Goal: Transaction & Acquisition: Purchase product/service

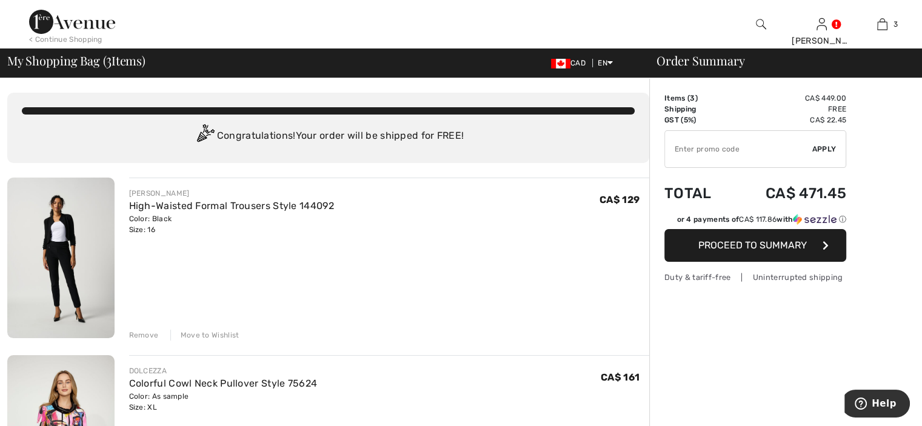
click at [196, 335] on div "Move to Wishlist" at bounding box center [204, 335] width 69 height 11
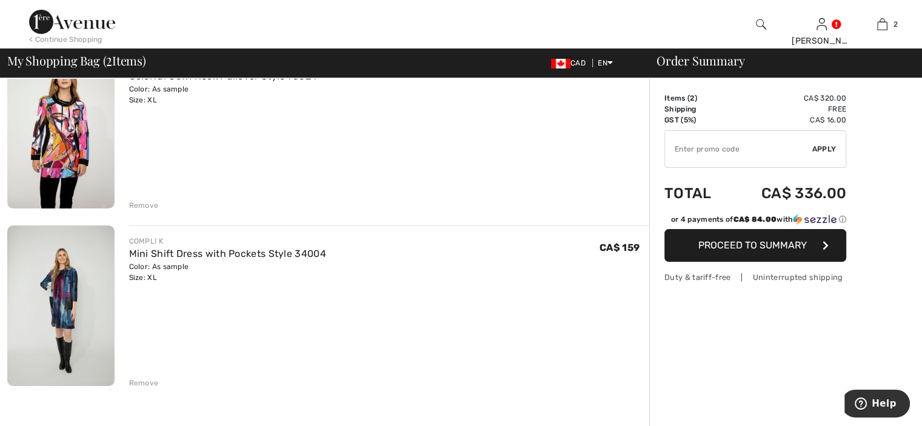
scroll to position [131, 0]
click at [65, 295] on img at bounding box center [60, 304] width 107 height 161
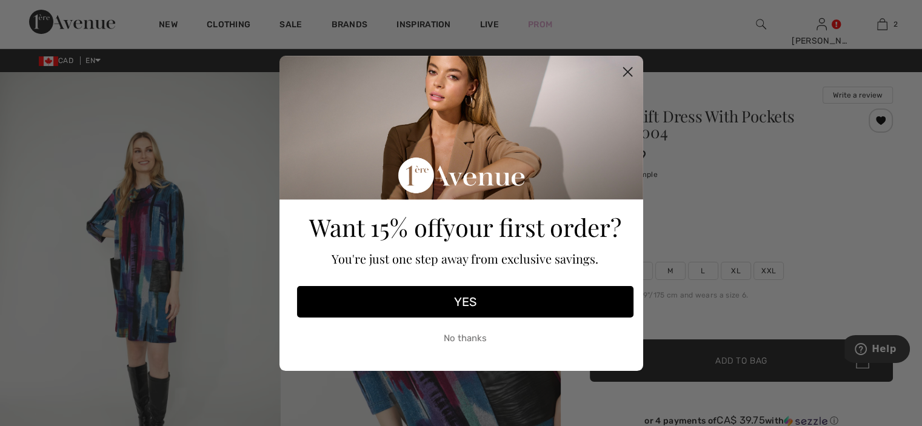
click at [482, 337] on button "No thanks" at bounding box center [465, 339] width 337 height 30
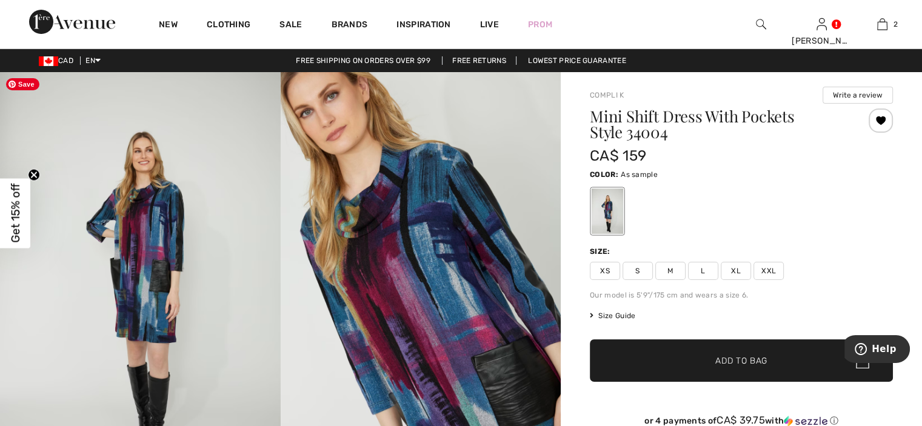
click at [148, 247] on img at bounding box center [140, 282] width 281 height 421
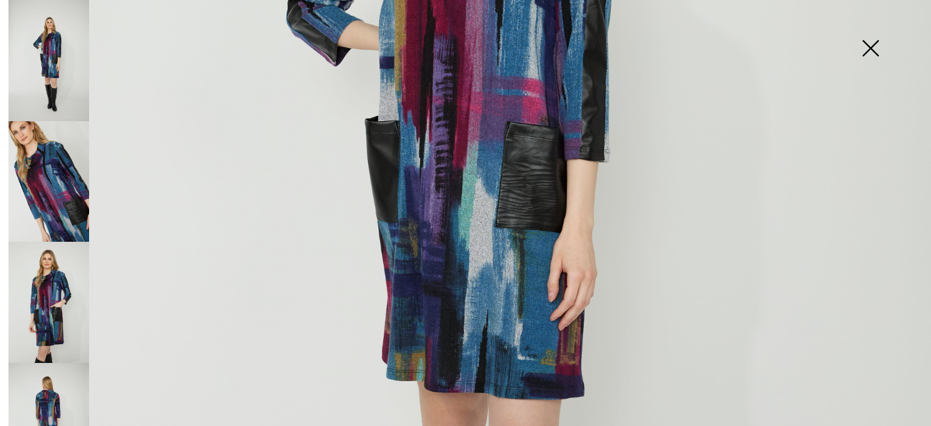
scroll to position [502, 0]
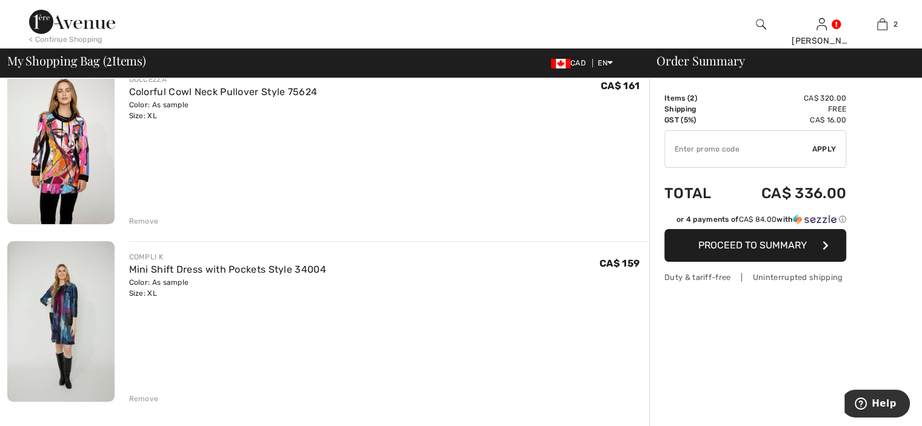
scroll to position [109, 0]
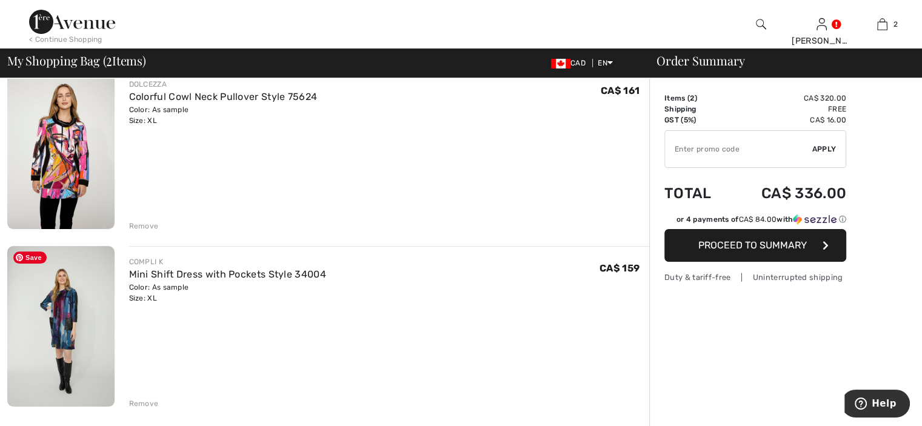
click at [65, 314] on img at bounding box center [60, 326] width 107 height 161
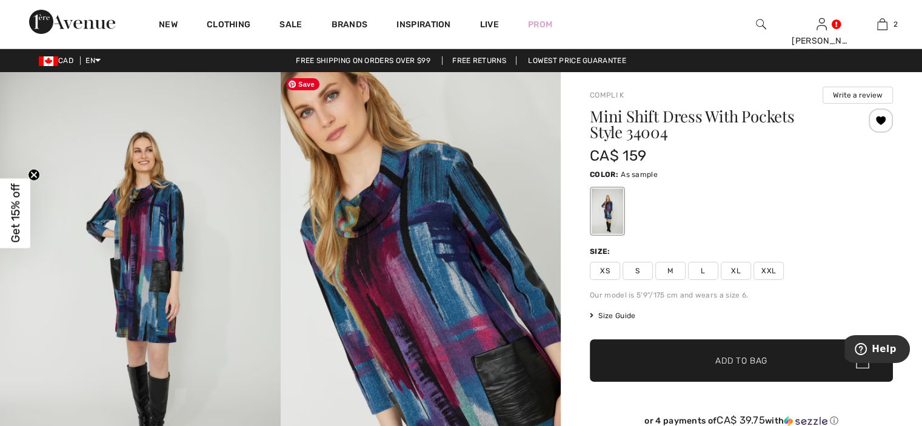
click at [509, 385] on img at bounding box center [421, 282] width 281 height 421
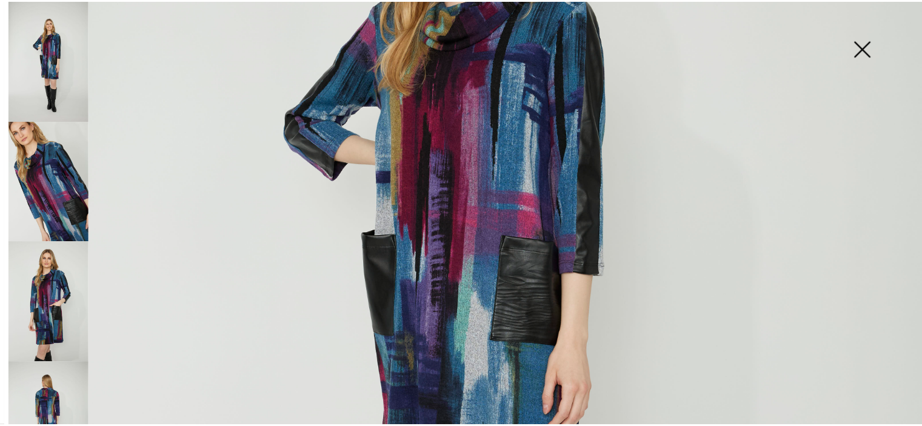
scroll to position [398, 0]
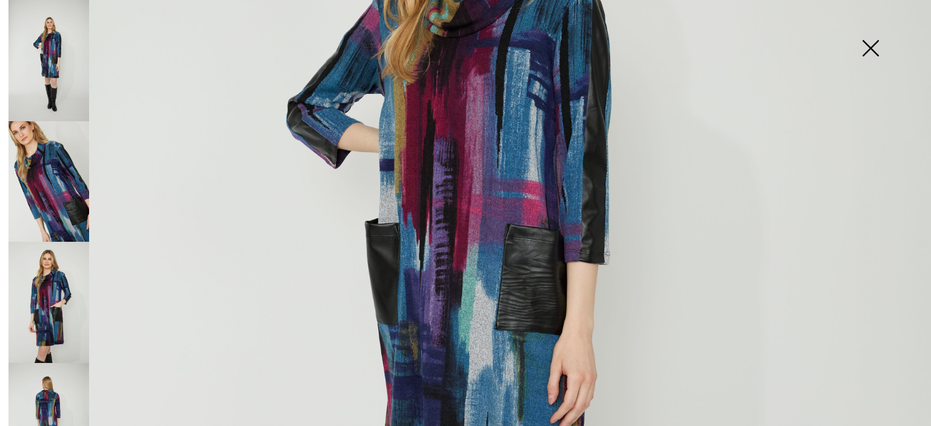
click at [519, 319] on img at bounding box center [465, 300] width 931 height 1397
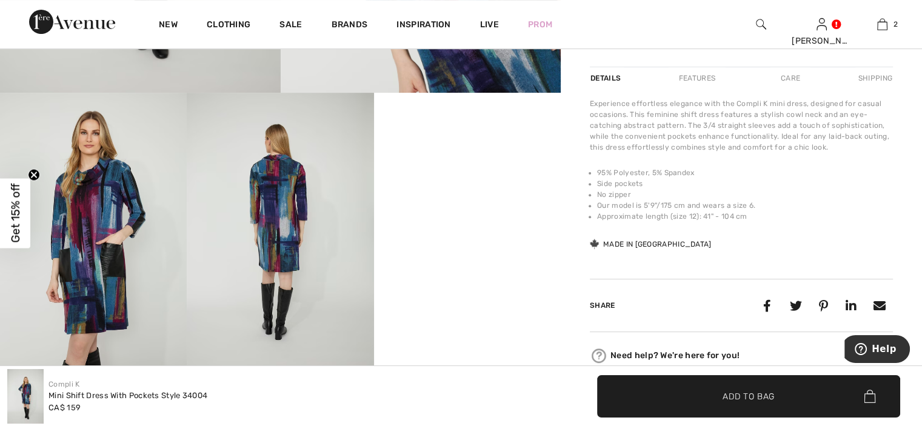
scroll to position [394, 0]
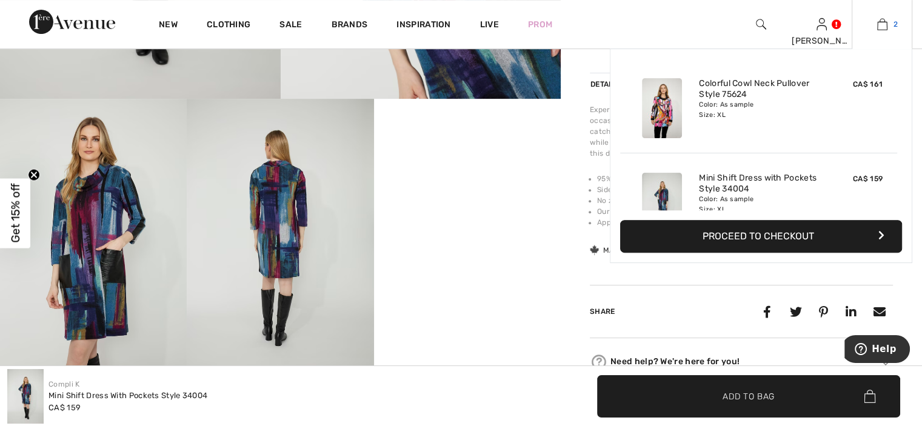
click at [881, 24] on img at bounding box center [882, 24] width 10 height 15
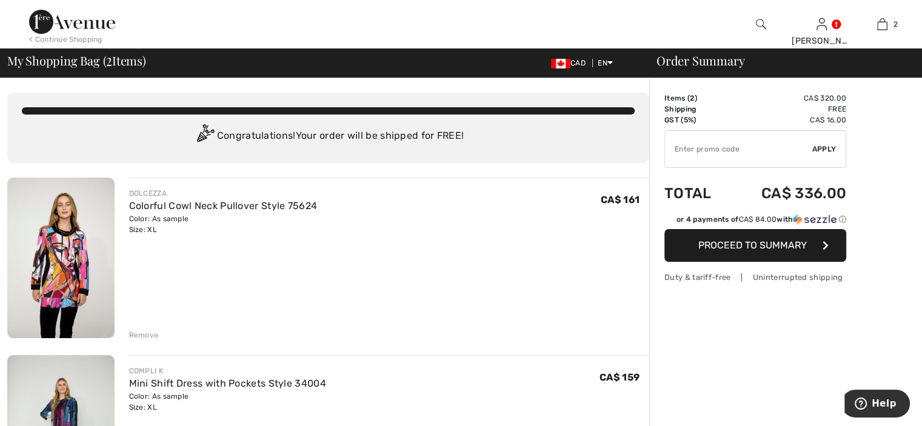
click at [140, 335] on div "Remove" at bounding box center [144, 335] width 30 height 11
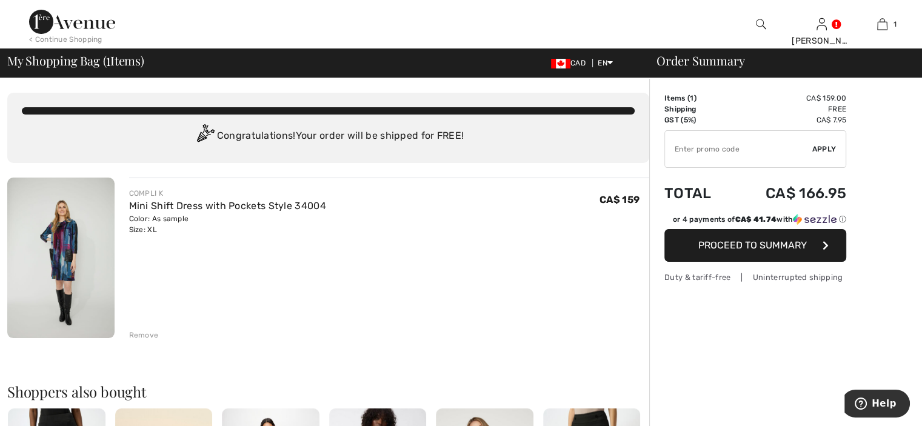
click at [776, 246] on span "Proceed to Summary" at bounding box center [753, 246] width 109 height 12
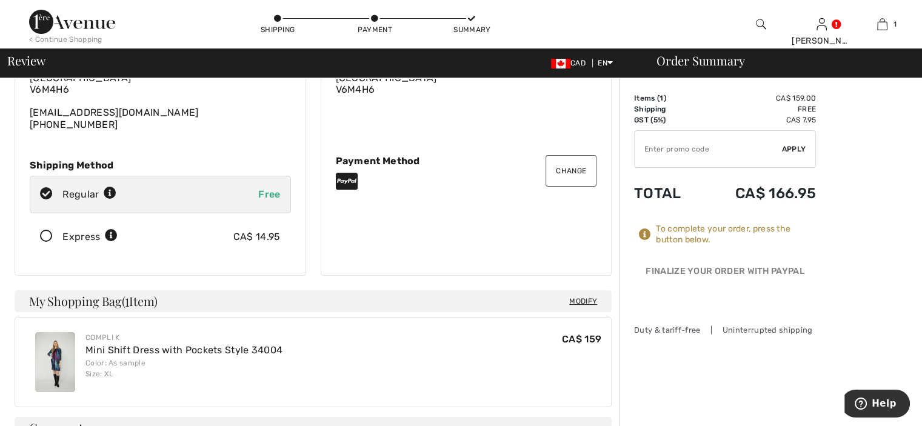
scroll to position [102, 0]
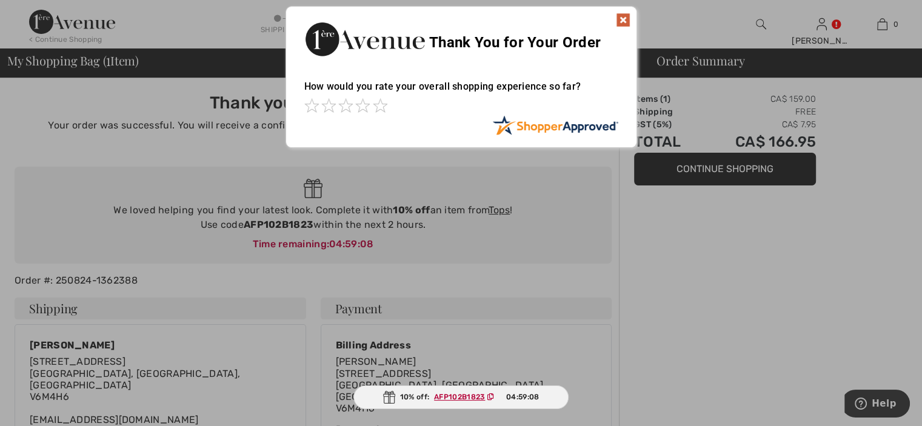
click at [466, 397] on ins "AFP102B1823" at bounding box center [459, 397] width 51 height 8
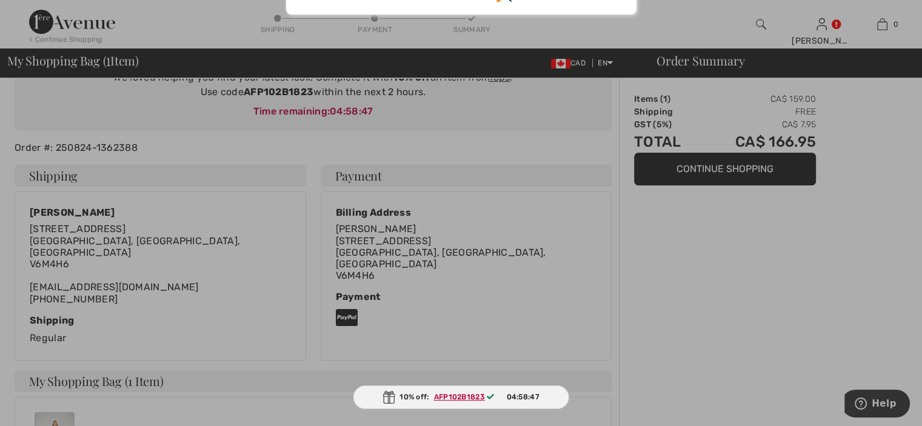
scroll to position [133, 0]
click at [450, 397] on ins "AFP102B1823" at bounding box center [459, 397] width 51 height 8
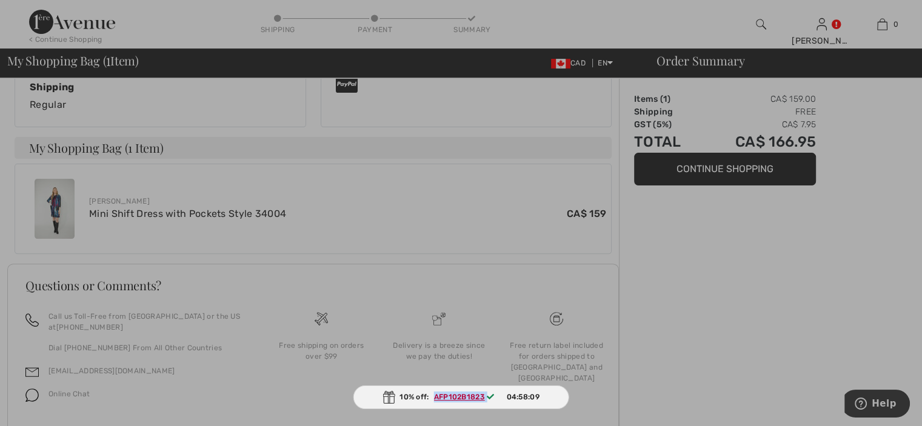
scroll to position [392, 0]
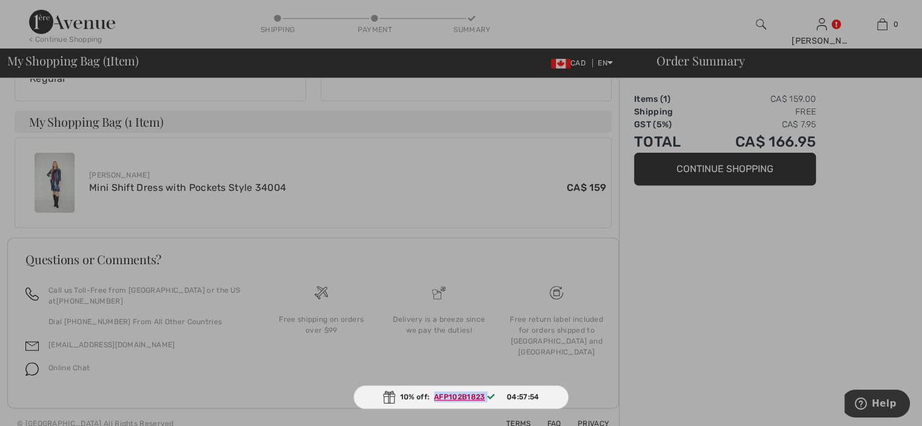
click at [471, 400] on ins "AFP102B1823" at bounding box center [459, 397] width 51 height 8
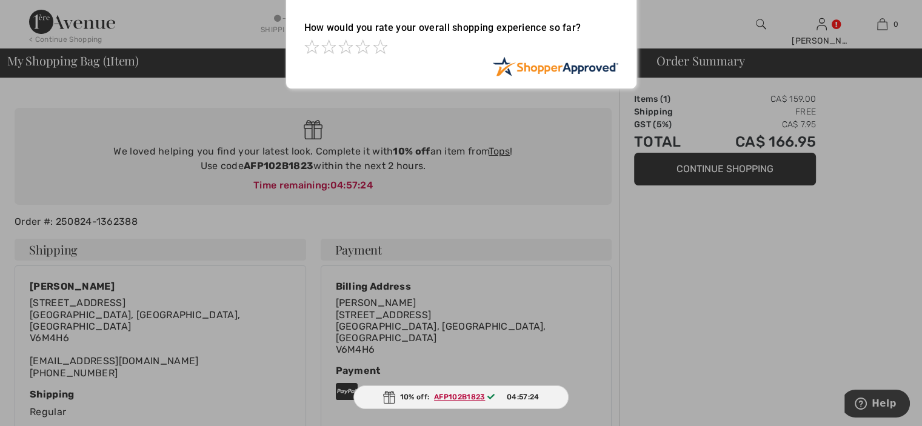
scroll to position [56, 0]
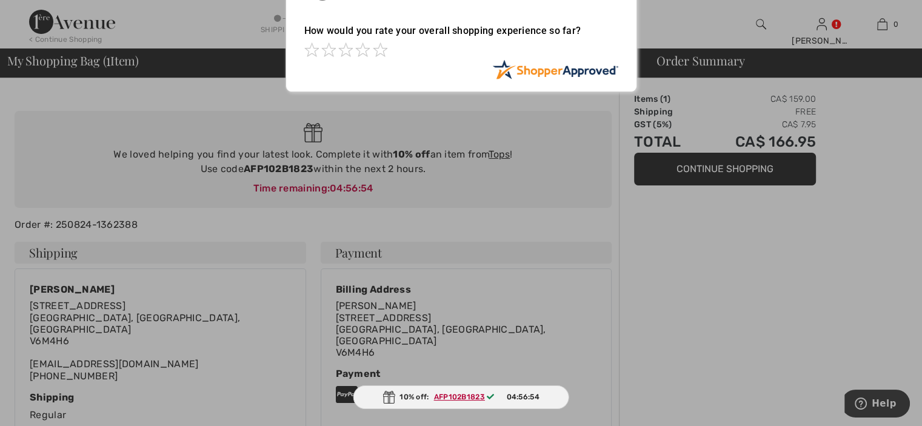
click at [505, 155] on div at bounding box center [461, 213] width 922 height 426
click at [497, 157] on div at bounding box center [461, 213] width 922 height 426
click at [498, 155] on div at bounding box center [461, 213] width 922 height 426
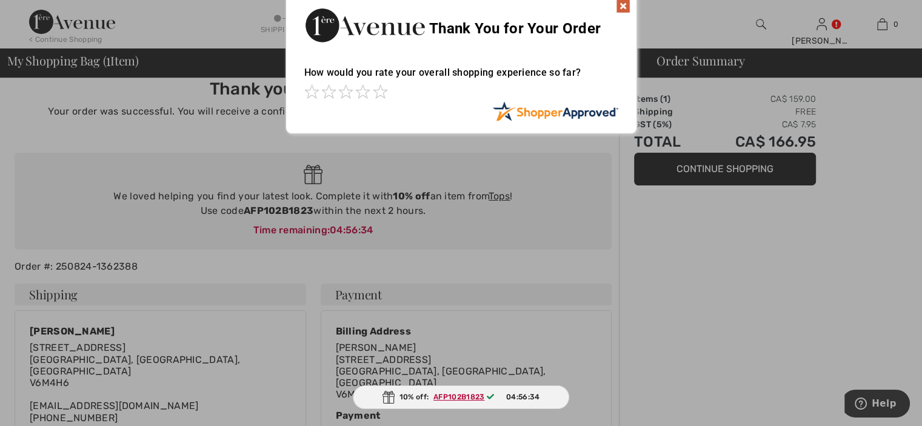
scroll to position [0, 0]
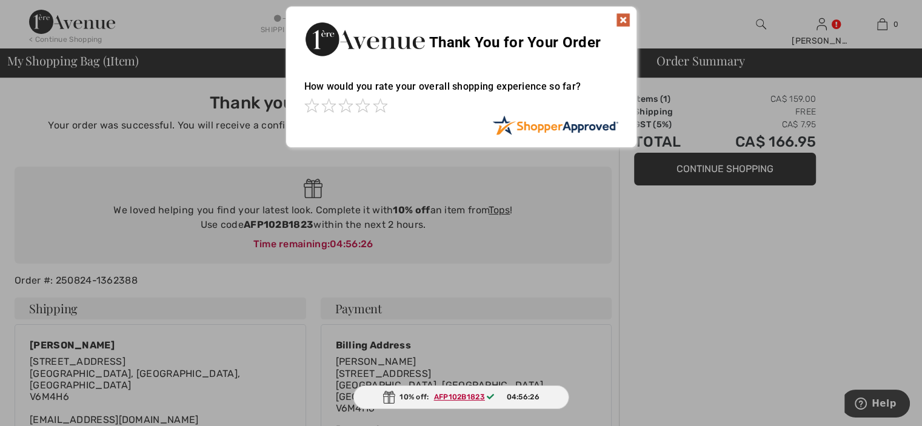
click at [627, 13] on img at bounding box center [623, 20] width 15 height 15
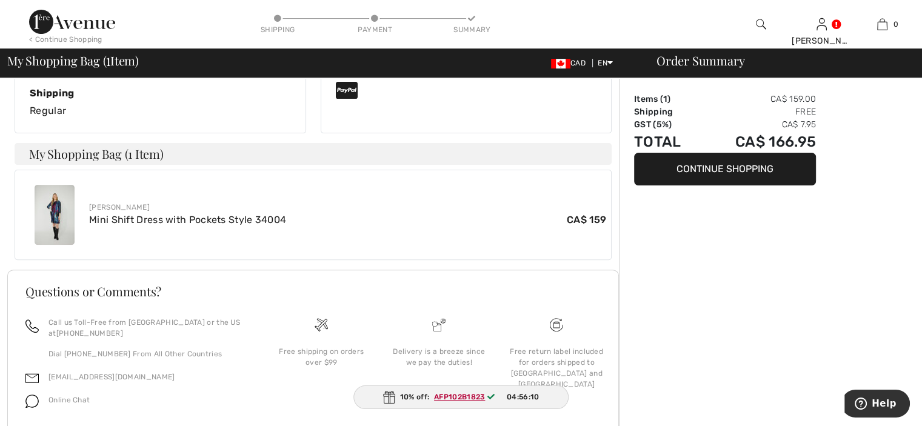
scroll to position [392, 0]
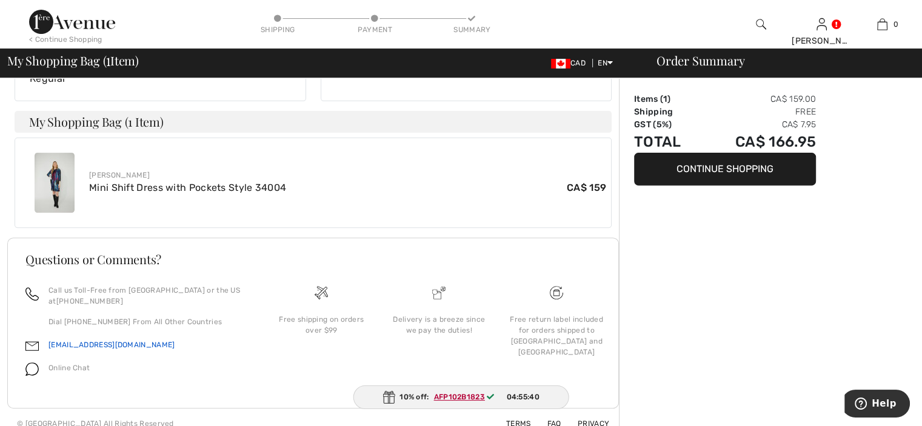
click at [60, 341] on link "[EMAIL_ADDRESS][DOMAIN_NAME]" at bounding box center [112, 345] width 126 height 8
click at [61, 341] on link "[EMAIL_ADDRESS][DOMAIN_NAME]" at bounding box center [112, 345] width 126 height 8
